Goal: Navigation & Orientation: Find specific page/section

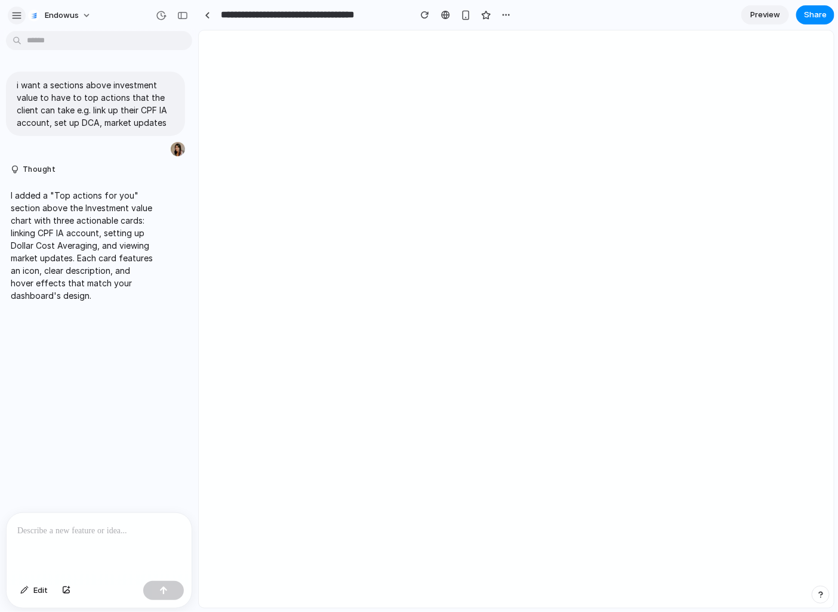
click at [21, 14] on button "button" at bounding box center [17, 16] width 18 height 18
click at [17, 16] on div "button" at bounding box center [16, 15] width 11 height 11
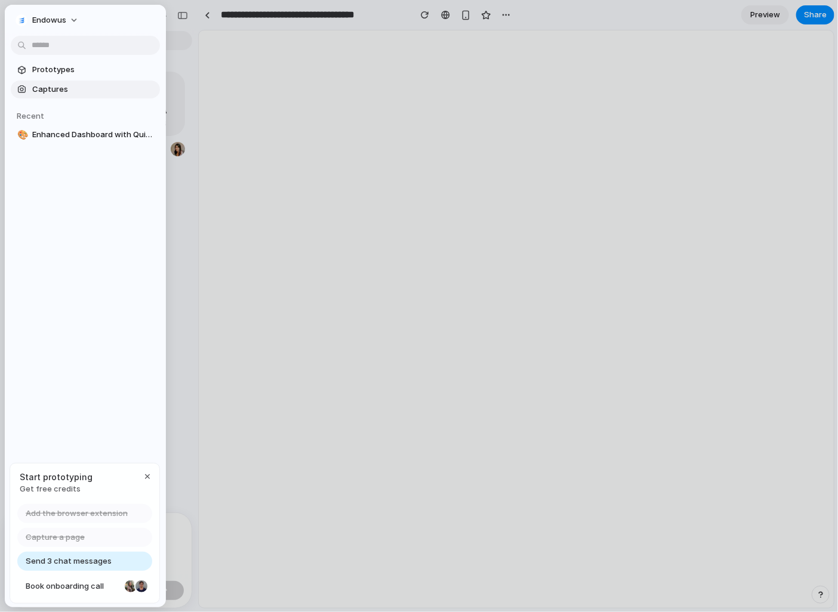
click at [39, 89] on span "Captures" at bounding box center [93, 90] width 123 height 12
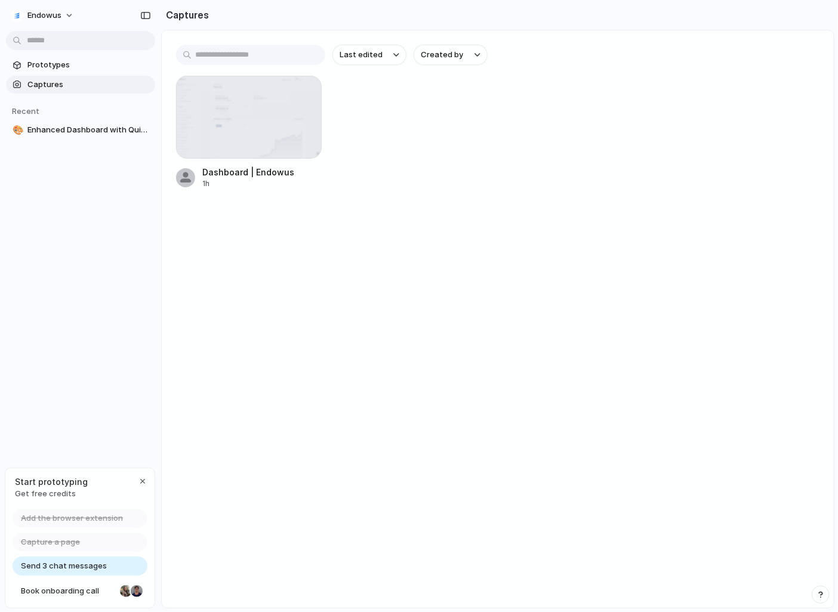
click at [413, 209] on main "Last edited Created by Dashboard | Endowus 1h" at bounding box center [497, 319] width 673 height 579
click at [140, 480] on div "button" at bounding box center [143, 482] width 10 height 10
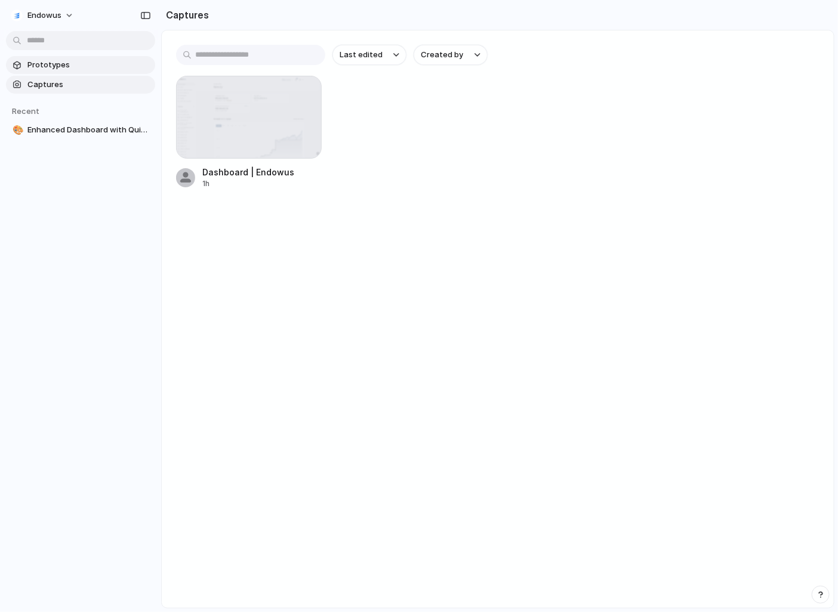
click at [57, 60] on span "Prototypes" at bounding box center [88, 65] width 123 height 12
